Goal: Task Accomplishment & Management: Complete application form

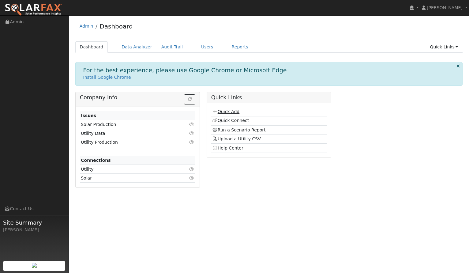
click at [229, 113] on link "Quick Add" at bounding box center [225, 111] width 27 height 5
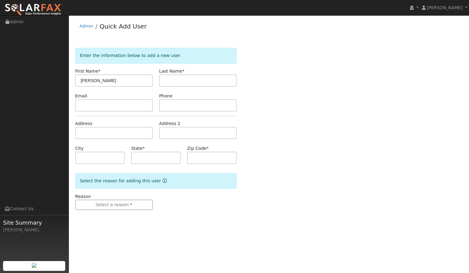
type input "Lucy"
type input "Ling"
type input "100 Crest Road"
type input "Piedmont"
type input "CA"
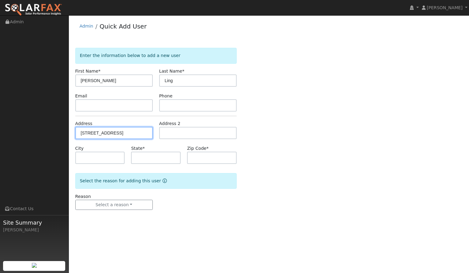
type input "94611"
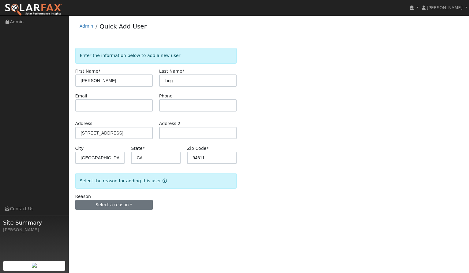
click at [103, 200] on button "Select a reason" at bounding box center [113, 205] width 77 height 10
click at [104, 225] on link "New customer adding solar" at bounding box center [110, 226] width 68 height 9
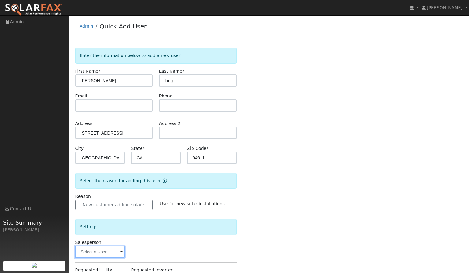
click at [108, 251] on input "text" at bounding box center [100, 252] width 50 height 12
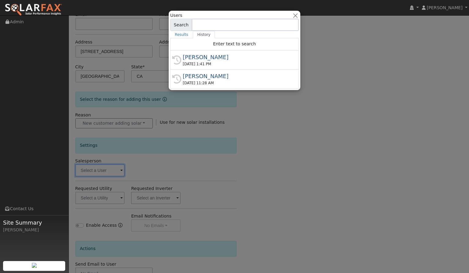
scroll to position [84, 0]
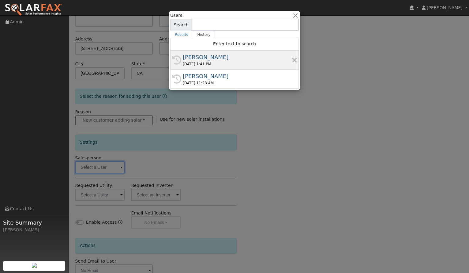
click at [197, 58] on div "[PERSON_NAME]" at bounding box center [237, 57] width 109 height 8
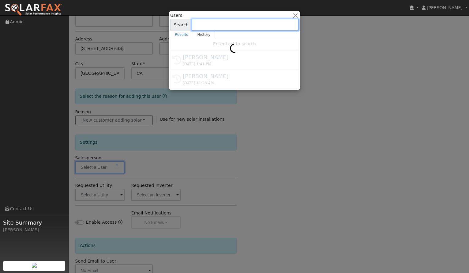
type input "[PERSON_NAME]"
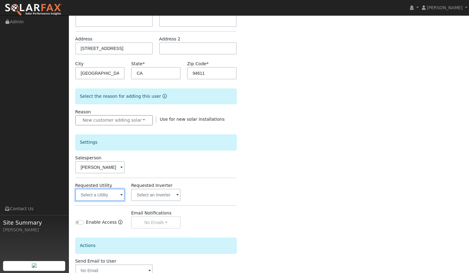
click at [116, 190] on input "text" at bounding box center [100, 195] width 50 height 12
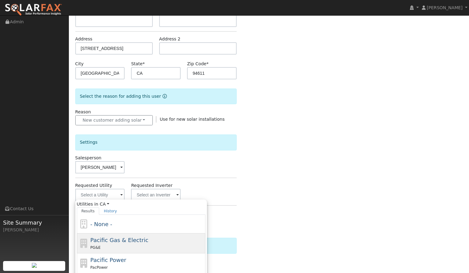
click at [114, 239] on span "Pacific Gas & Electric" at bounding box center [119, 240] width 58 height 6
type input "Pacific Gas & Electric"
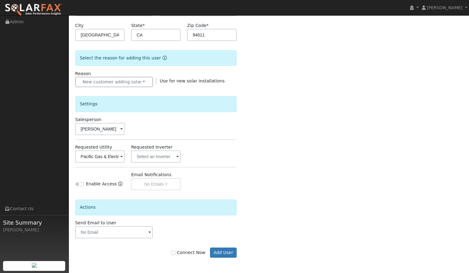
scroll to position [123, 0]
click at [217, 252] on button "Add User" at bounding box center [223, 252] width 27 height 10
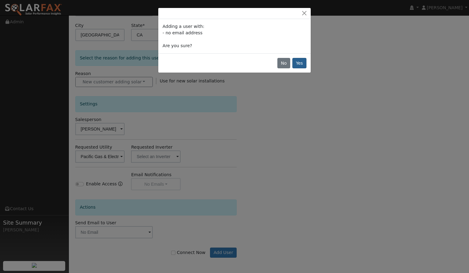
click at [301, 66] on button "Yes" at bounding box center [299, 63] width 14 height 10
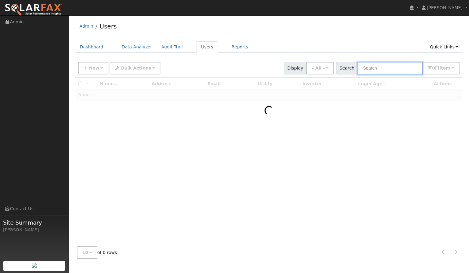
click at [389, 70] on input "text" at bounding box center [390, 68] width 65 height 13
type input "lu"
